Goal: Task Accomplishment & Management: Manage account settings

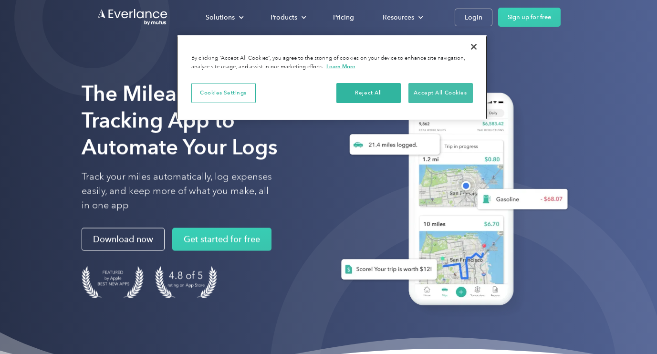
click at [457, 95] on button "Accept All Cookies" at bounding box center [441, 93] width 64 height 20
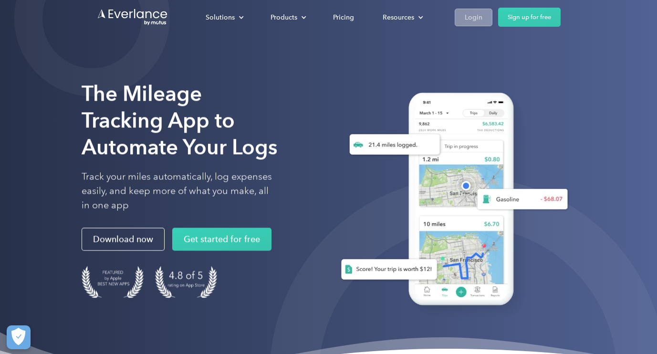
click at [478, 21] on div "Login" at bounding box center [474, 17] width 18 height 12
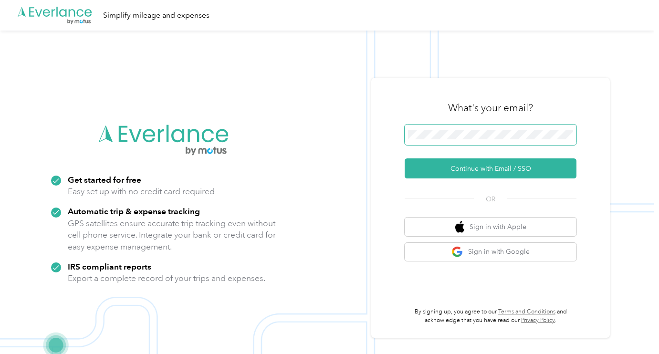
click at [485, 140] on span at bounding box center [491, 135] width 172 height 21
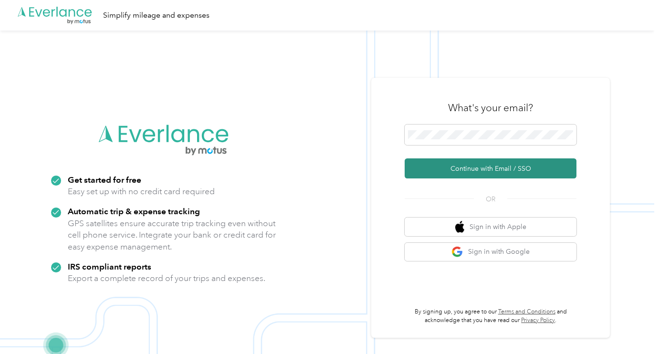
click at [500, 170] on button "Continue with Email / SSO" at bounding box center [491, 168] width 172 height 20
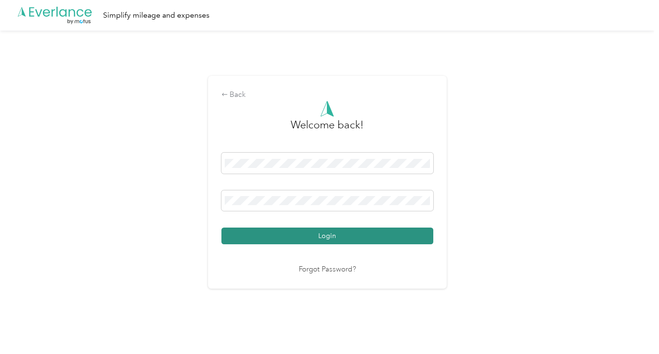
click at [317, 238] on button "Login" at bounding box center [328, 236] width 212 height 17
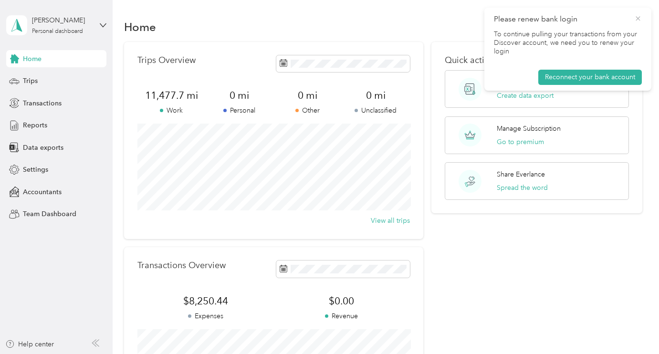
click at [639, 17] on icon at bounding box center [638, 18] width 8 height 9
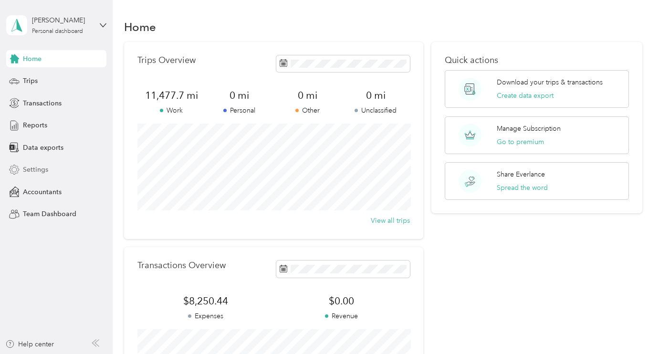
click at [48, 170] on div "Settings" at bounding box center [56, 169] width 100 height 17
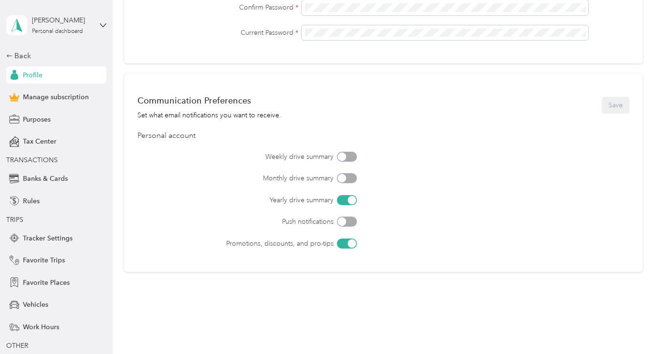
scroll to position [379, 0]
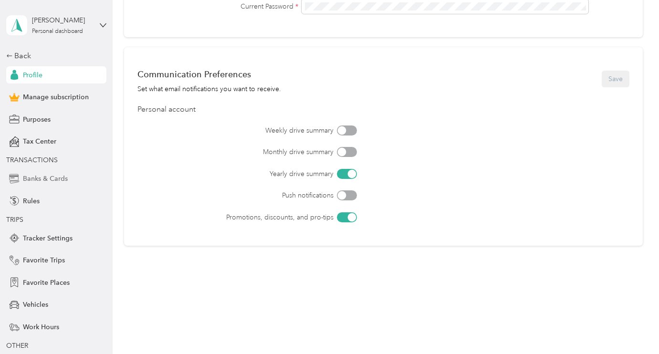
click at [57, 176] on span "Banks & Cards" at bounding box center [45, 179] width 45 height 10
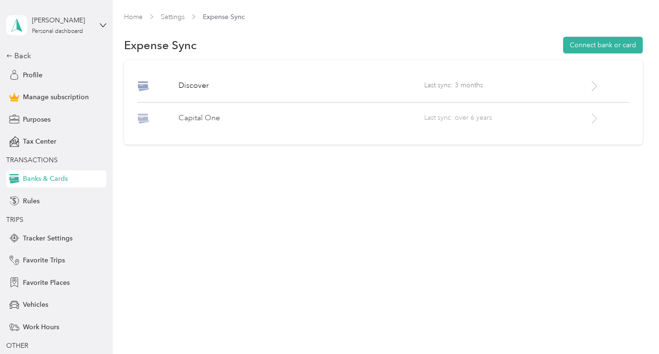
click at [527, 116] on span "Last sync: over 6 years" at bounding box center [506, 119] width 164 height 12
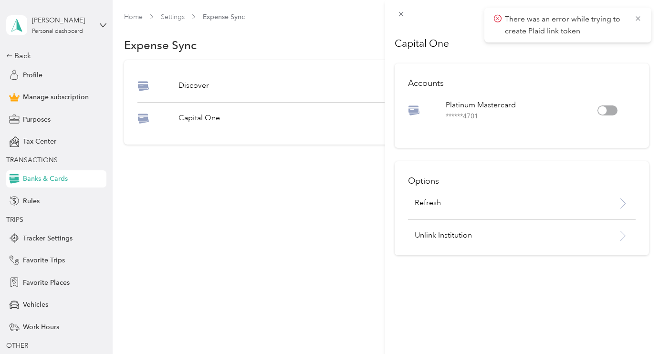
click at [352, 173] on div "Capital One Accounts Platinum Mastercard ****** 4701 Options Refresh Unlink Ins…" at bounding box center [329, 177] width 659 height 354
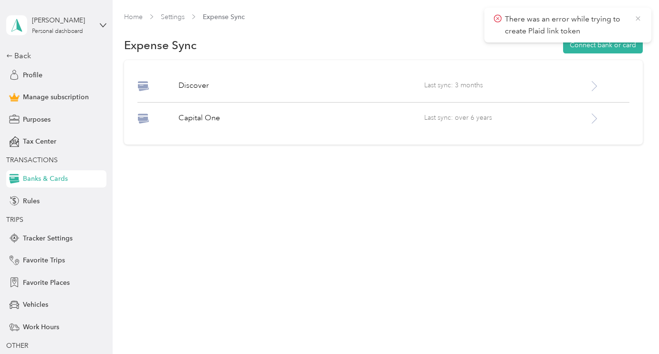
click at [640, 18] on icon at bounding box center [638, 18] width 8 height 9
